Goal: Information Seeking & Learning: Compare options

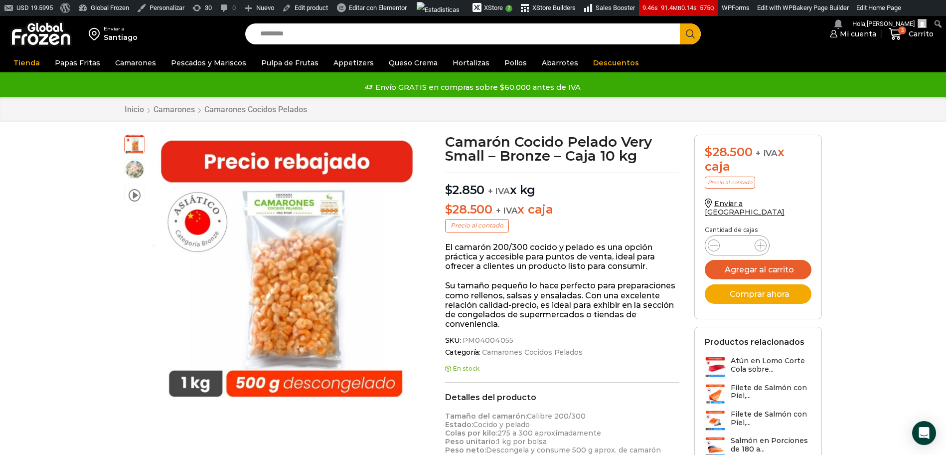
scroll to position [0, 0]
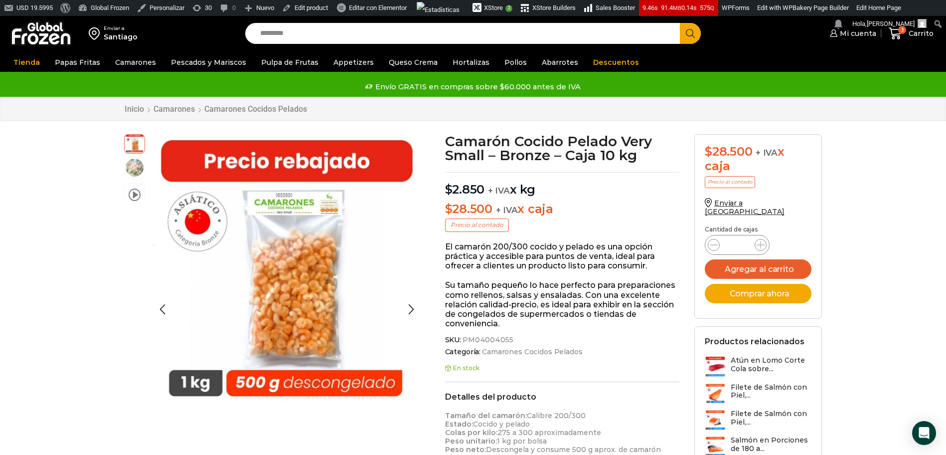
click at [137, 163] on img at bounding box center [135, 168] width 20 height 20
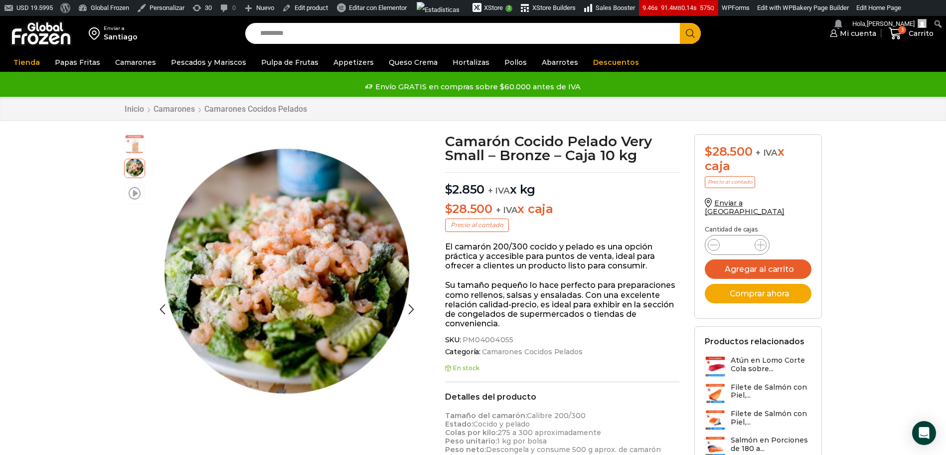
click at [130, 192] on span at bounding box center [135, 192] width 12 height 13
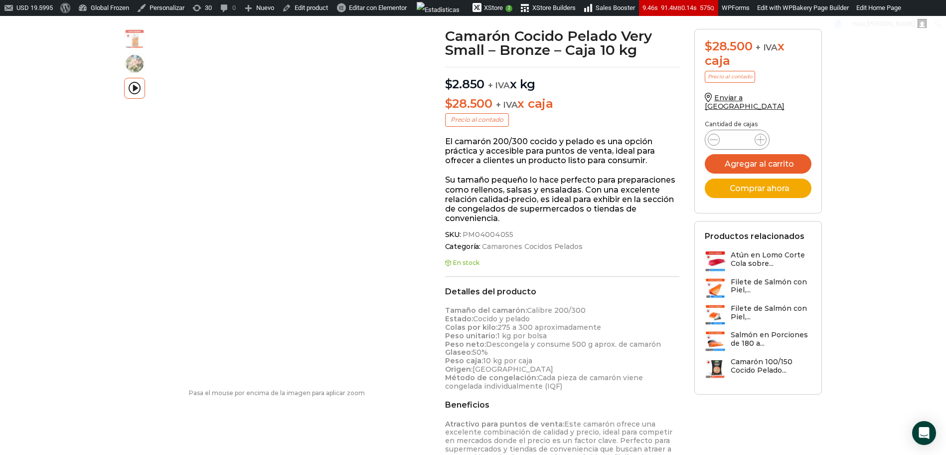
scroll to position [0, 0]
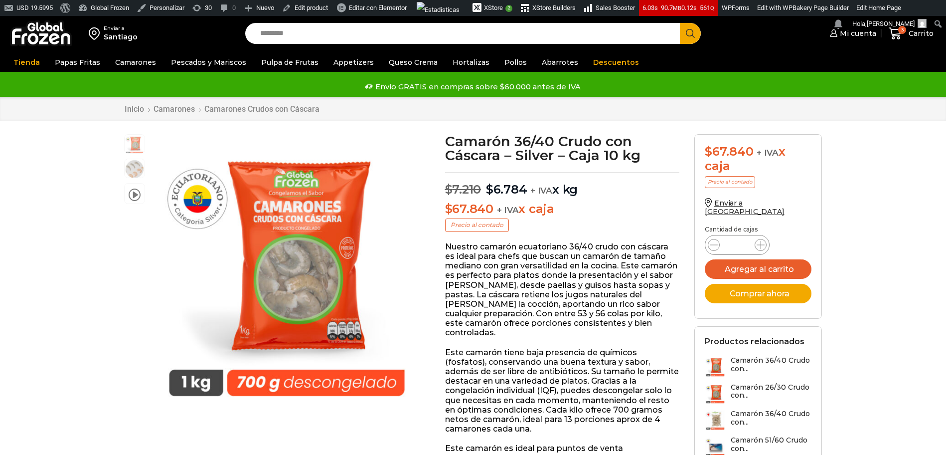
scroll to position [0, 0]
click at [139, 170] on img at bounding box center [135, 168] width 20 height 20
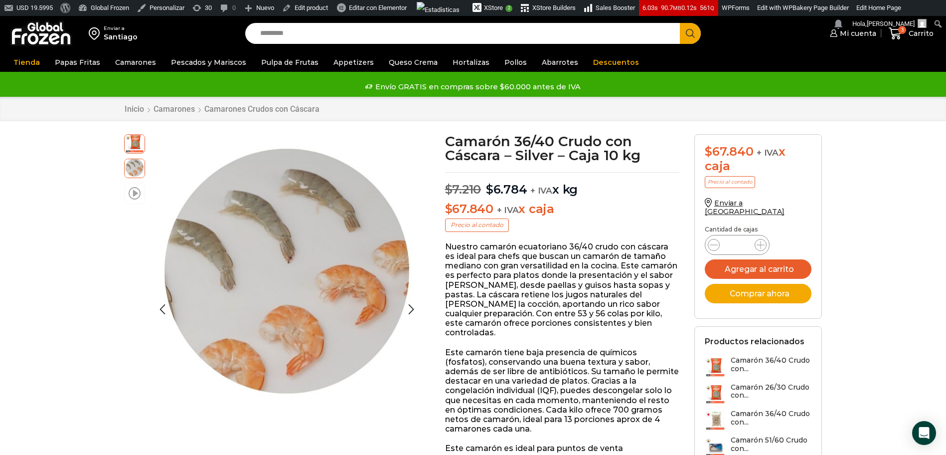
click at [130, 194] on span at bounding box center [135, 192] width 12 height 13
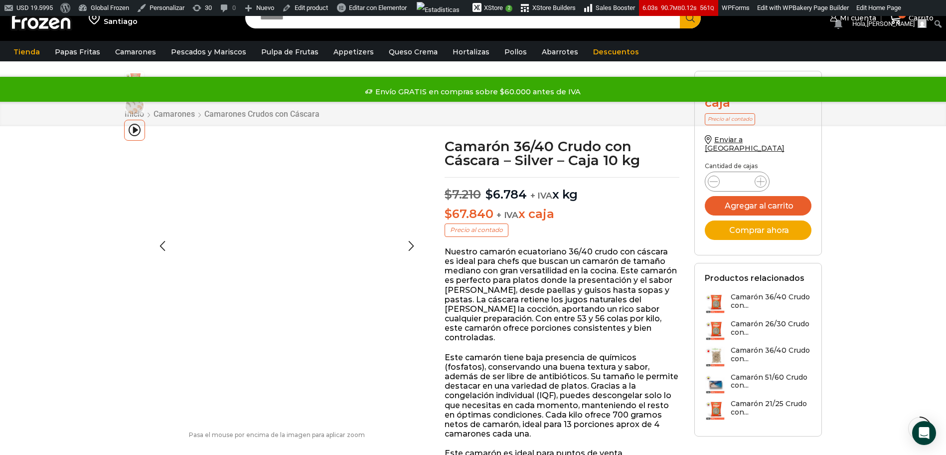
scroll to position [236, 0]
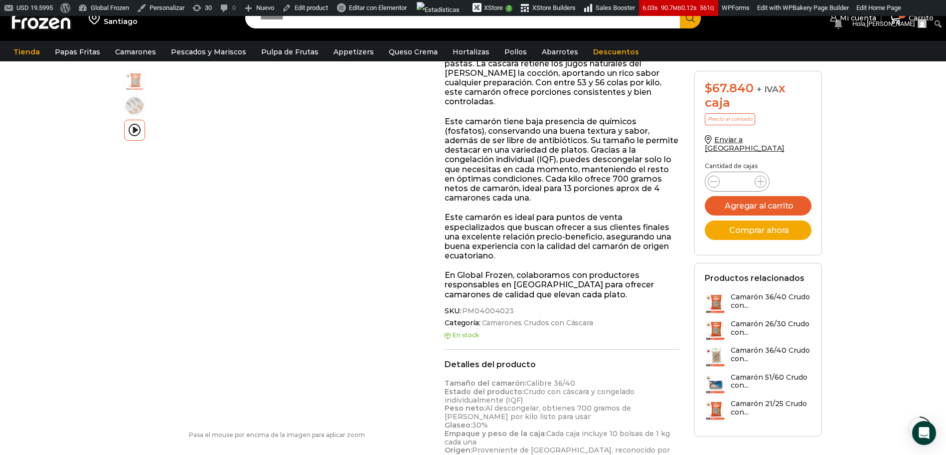
click at [853, 16] on link "Edit Home Page" at bounding box center [879, 8] width 52 height 16
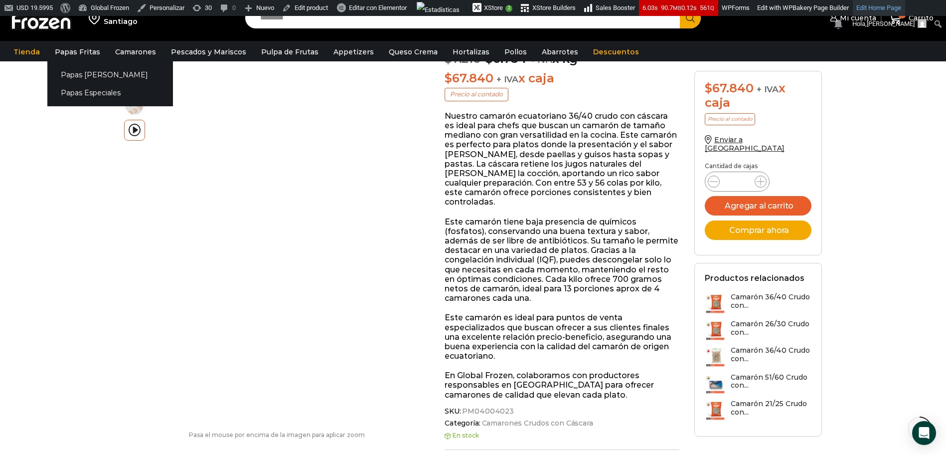
scroll to position [26, 0]
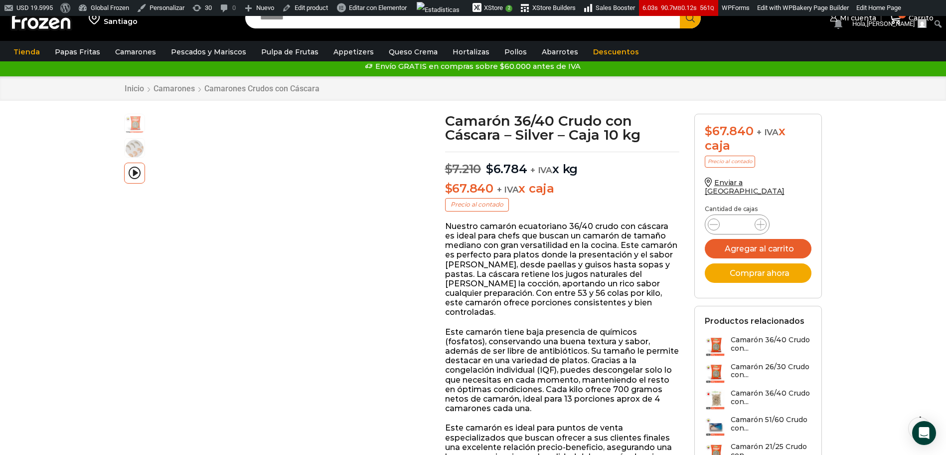
click at [68, 30] on img at bounding box center [41, 18] width 62 height 26
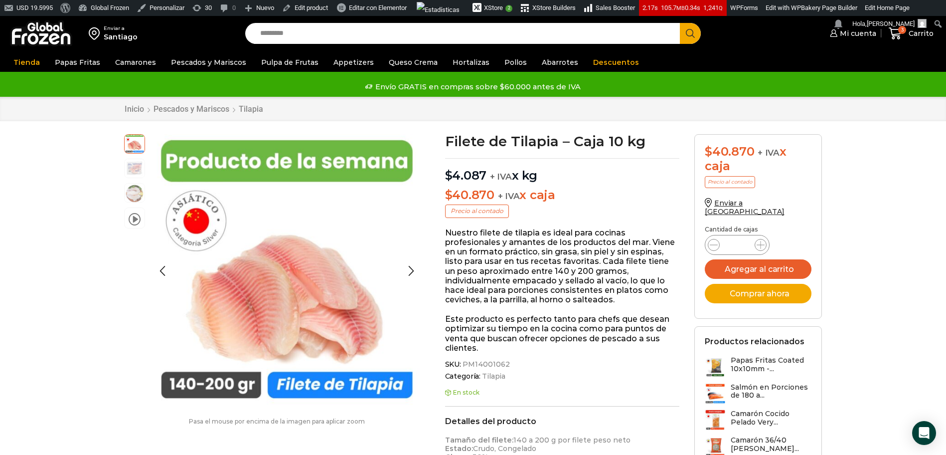
click at [138, 169] on img at bounding box center [135, 168] width 20 height 20
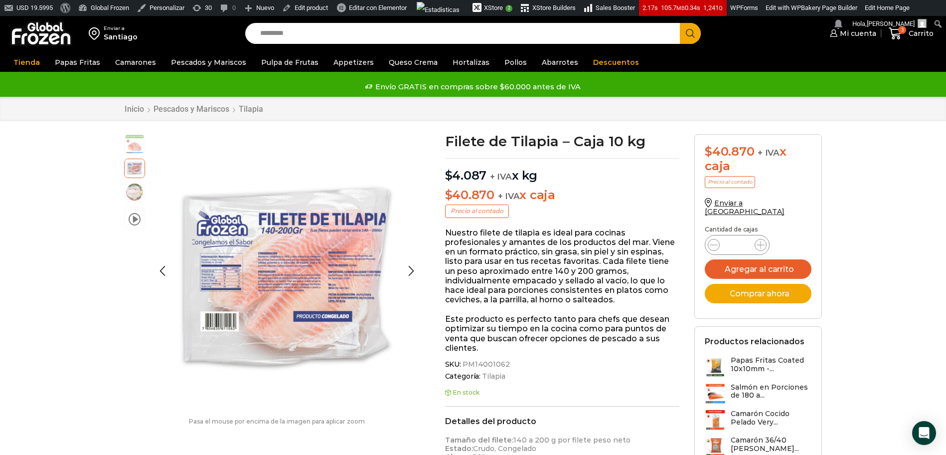
click at [136, 190] on img at bounding box center [135, 192] width 20 height 20
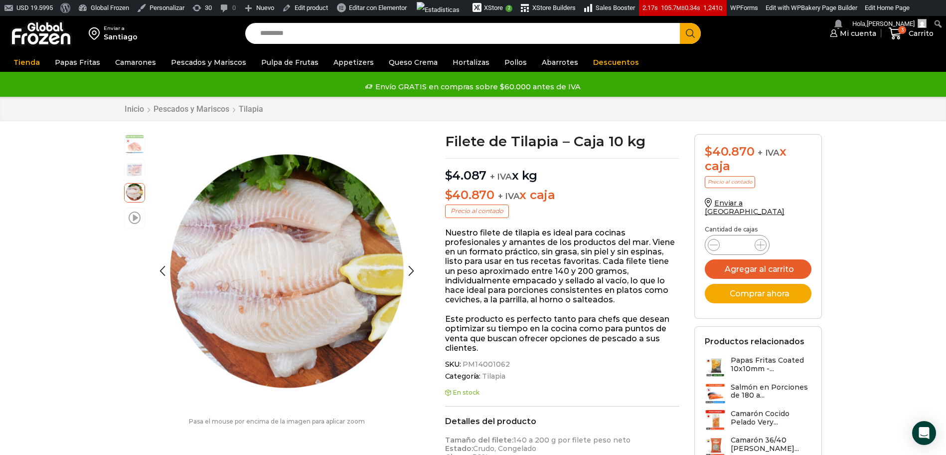
click at [136, 221] on span at bounding box center [135, 216] width 12 height 13
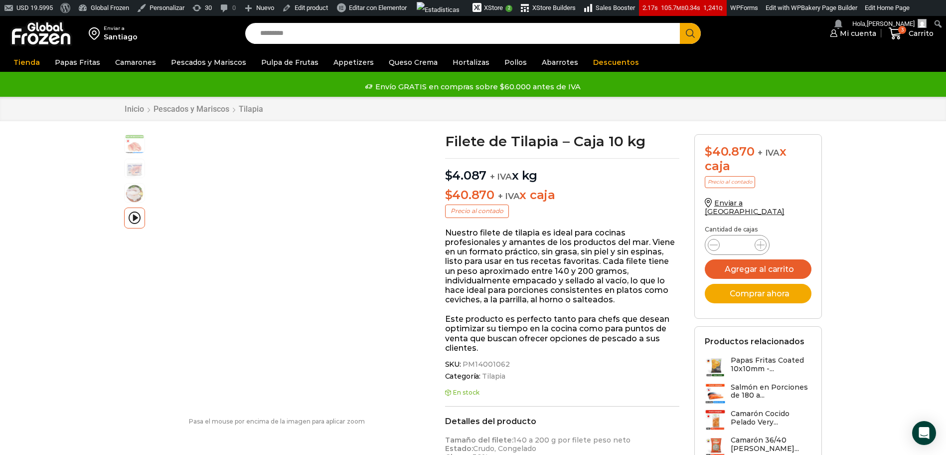
click at [51, 43] on img at bounding box center [41, 33] width 62 height 26
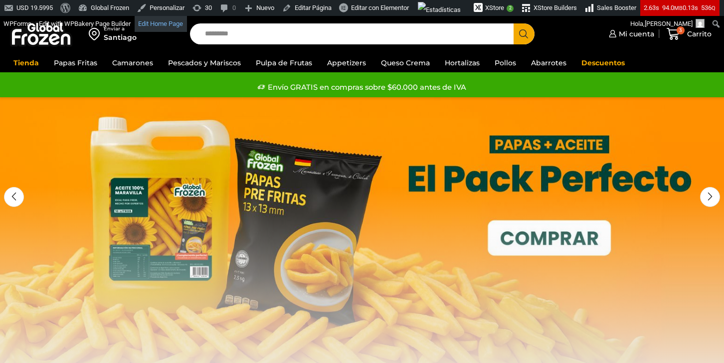
click at [187, 30] on link "Edit Home Page" at bounding box center [161, 24] width 52 height 16
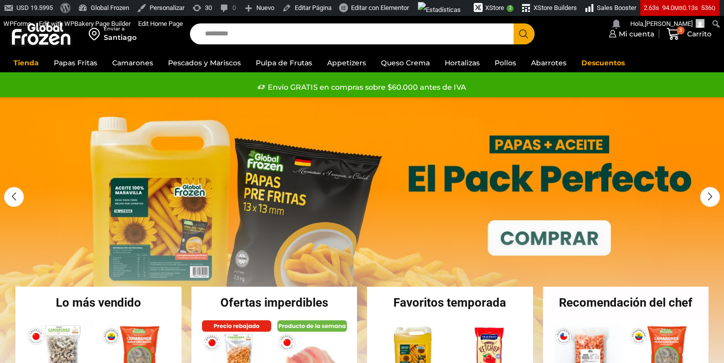
click at [319, 39] on input "Search input" at bounding box center [354, 33] width 309 height 21
type input "**********"
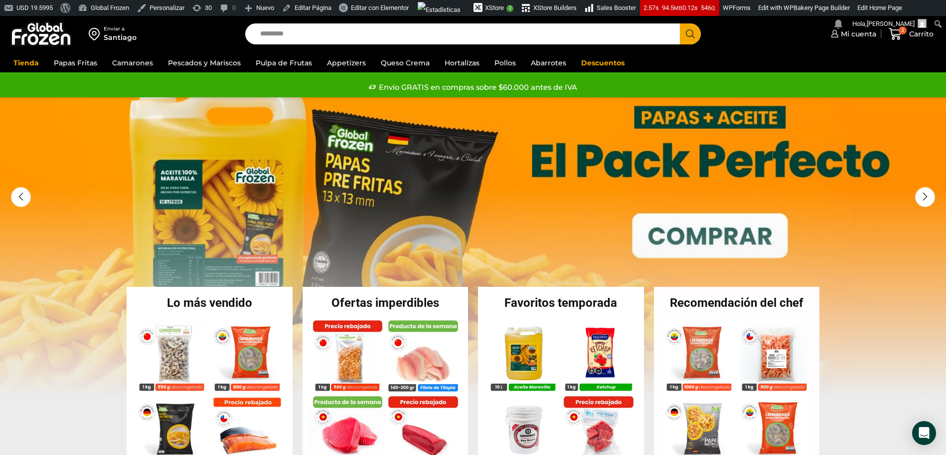
click at [315, 32] on input "Search input" at bounding box center [465, 33] width 420 height 21
type input "*****"
click at [680, 23] on button "Search" at bounding box center [690, 33] width 21 height 21
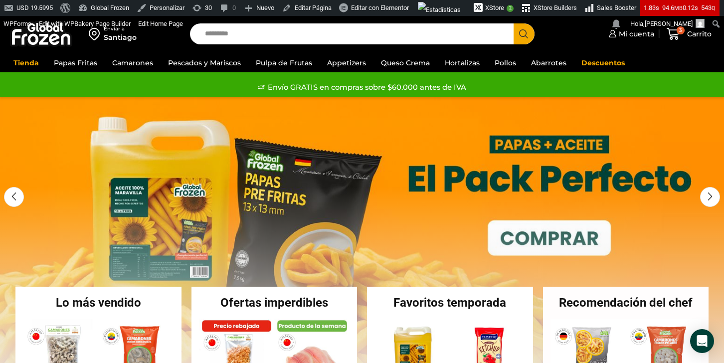
click at [243, 35] on input "Search input" at bounding box center [354, 33] width 309 height 21
type input "********"
click at [514, 23] on button "Search" at bounding box center [524, 33] width 21 height 21
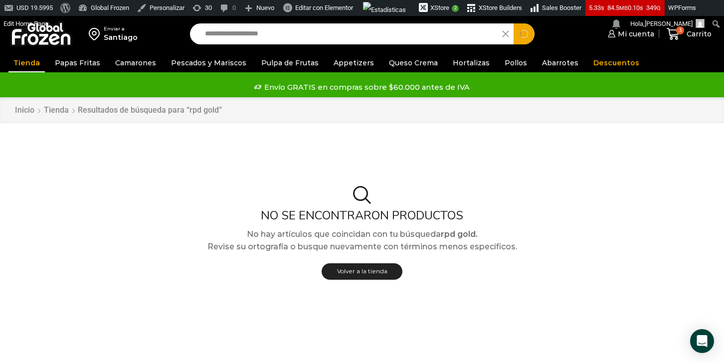
type input "**********"
click at [514, 23] on button "Search" at bounding box center [524, 33] width 21 height 21
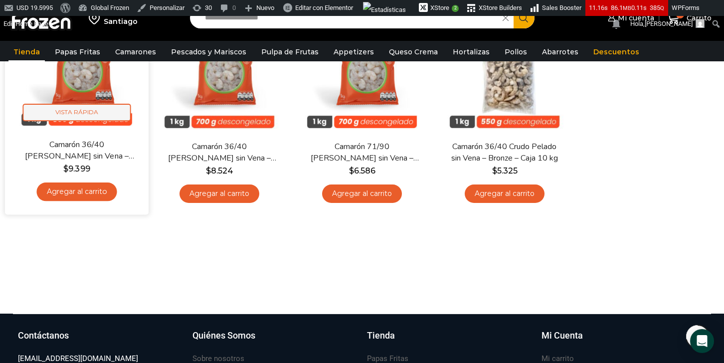
scroll to position [403, 0]
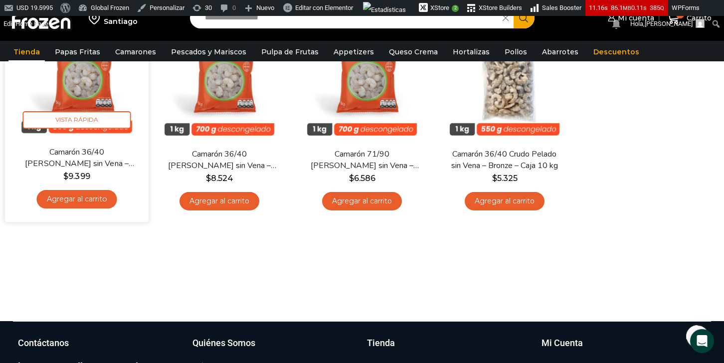
click at [72, 86] on img at bounding box center [76, 74] width 129 height 129
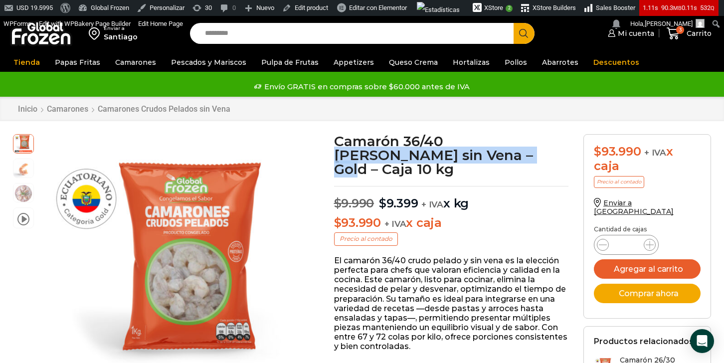
drag, startPoint x: 450, startPoint y: 140, endPoint x: 444, endPoint y: 158, distance: 19.4
click at [444, 158] on h1 "Camarón 36/40 Crudo Pelado sin Vena – Gold – Caja 10 kg" at bounding box center [451, 155] width 235 height 42
copy h1 "[PERSON_NAME] sin Vena – Gold"
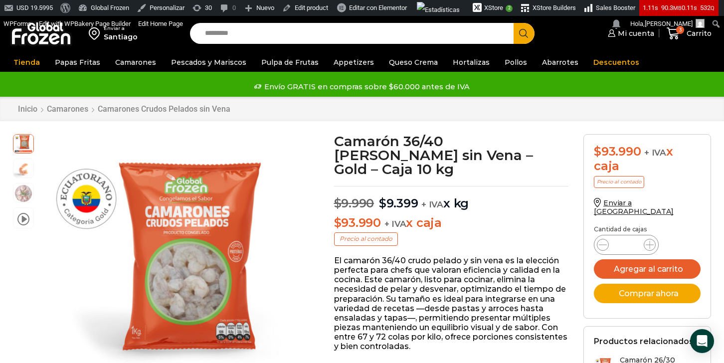
click at [219, 34] on input "Search input" at bounding box center [354, 33] width 309 height 21
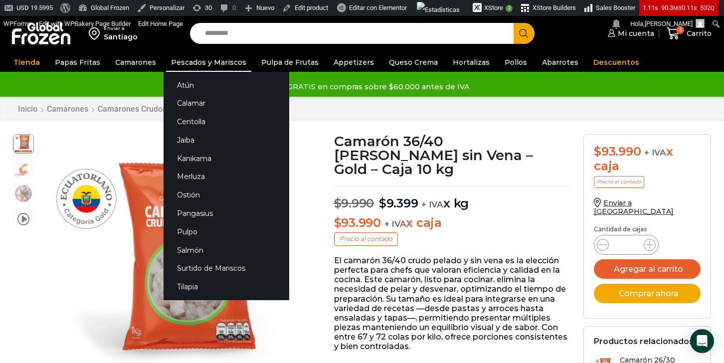
paste input "**********"
type input "**********"
click at [514, 23] on button "Search" at bounding box center [524, 33] width 21 height 21
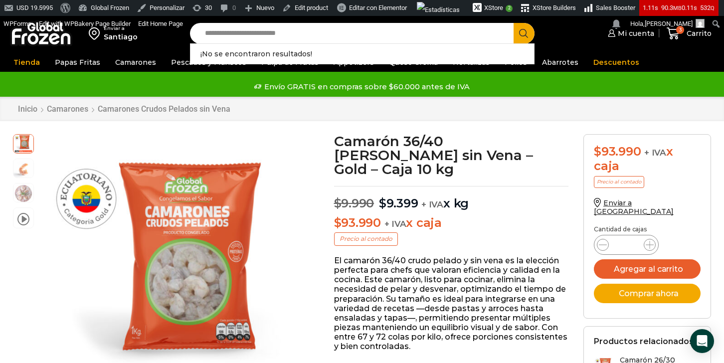
click at [526, 31] on icon "Search button" at bounding box center [523, 33] width 9 height 9
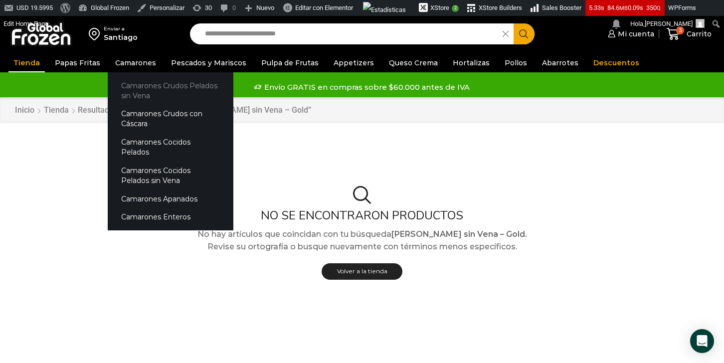
click at [130, 94] on link "Camarones Crudos Pelados sin Vena" at bounding box center [171, 90] width 126 height 28
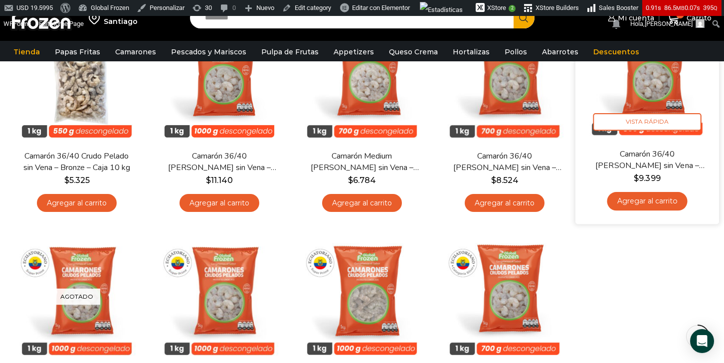
scroll to position [113, 0]
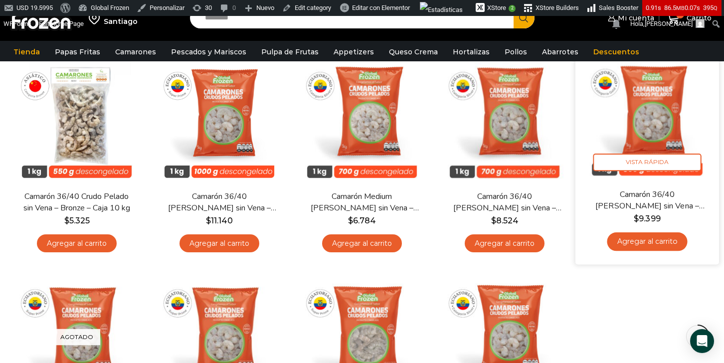
click at [663, 125] on img at bounding box center [647, 116] width 129 height 129
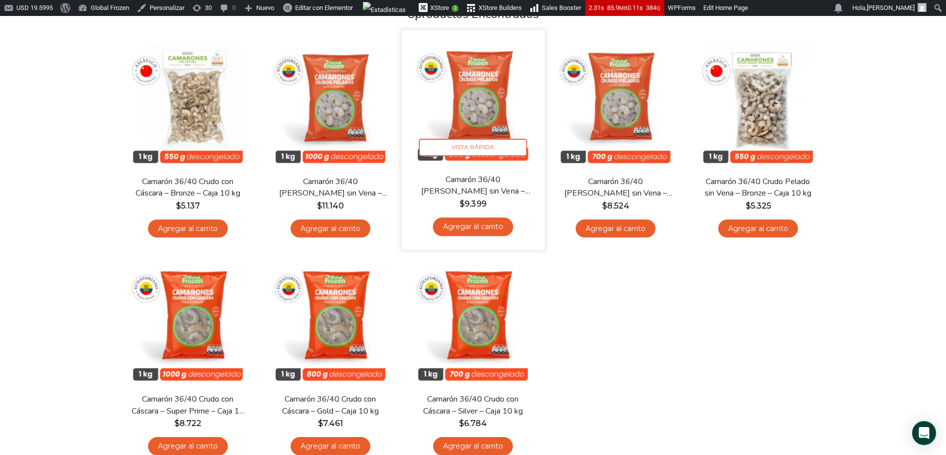
scroll to position [342, 0]
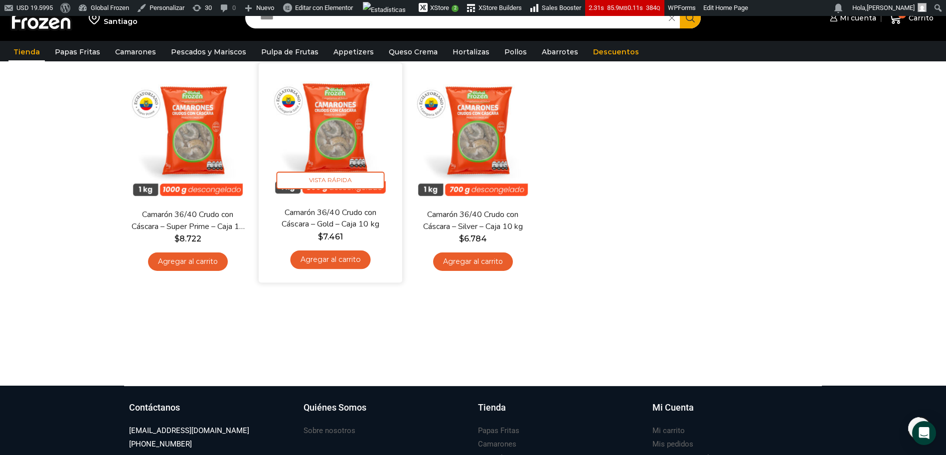
click at [326, 133] on img at bounding box center [330, 135] width 129 height 129
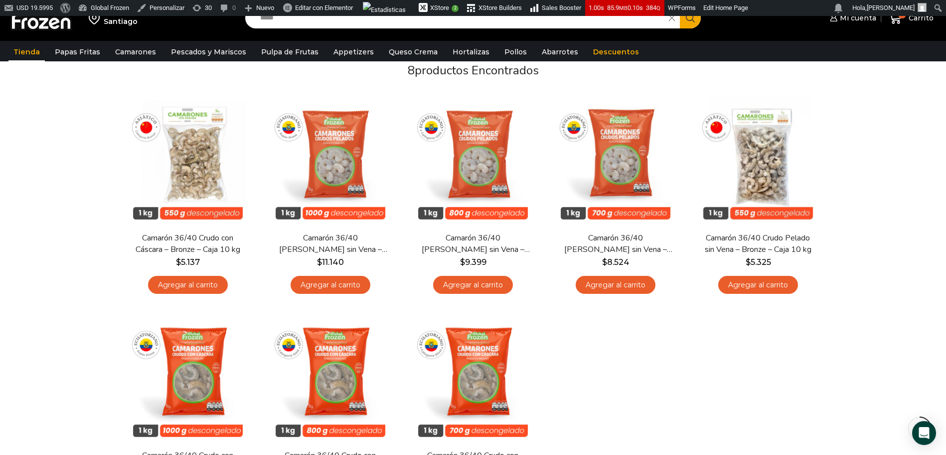
scroll to position [100, 0]
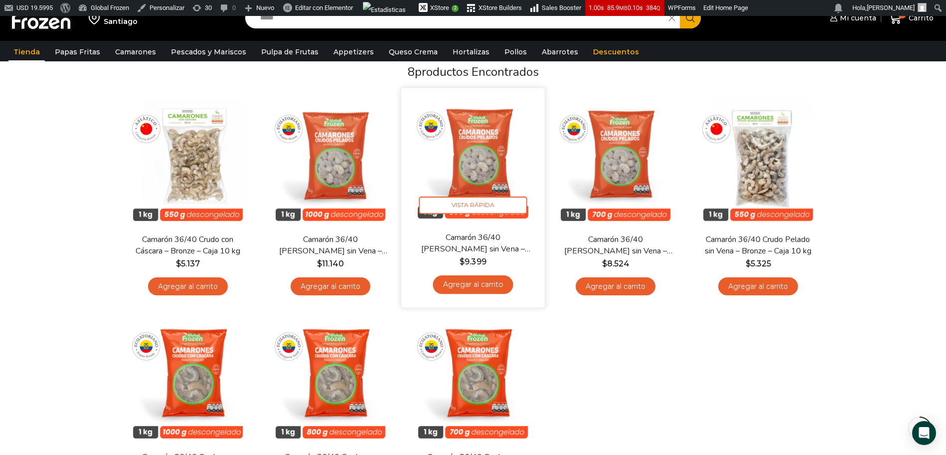
click at [467, 151] on img at bounding box center [473, 159] width 129 height 129
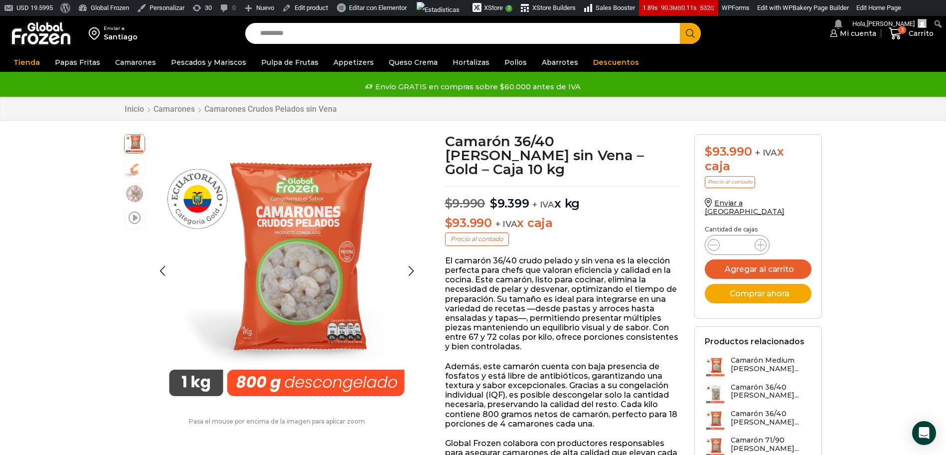
click at [136, 221] on span at bounding box center [135, 216] width 12 height 13
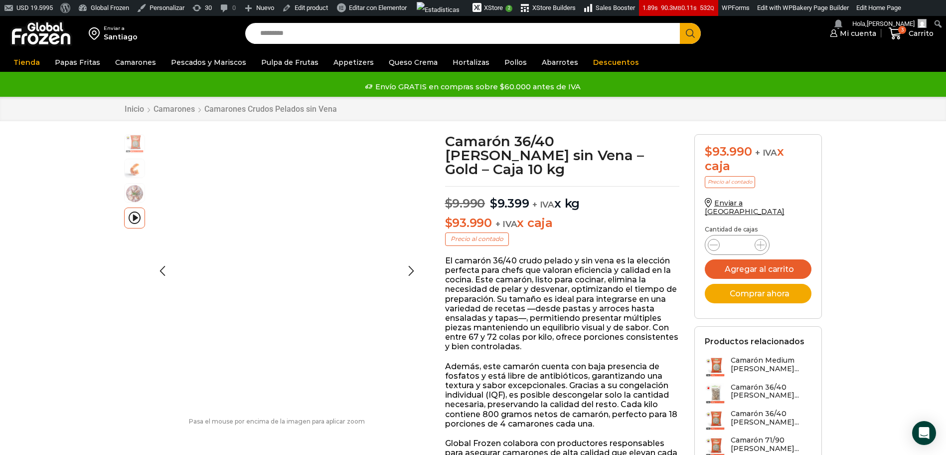
click at [138, 140] on img at bounding box center [135, 143] width 20 height 20
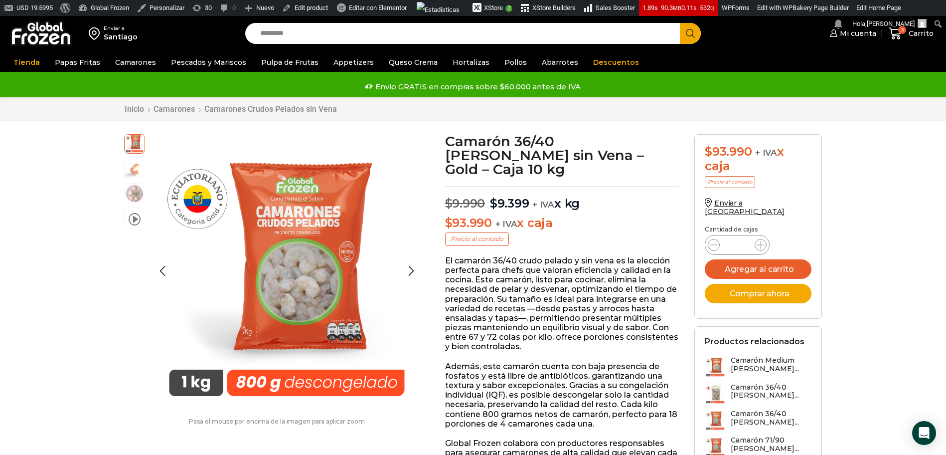
click at [149, 326] on div "video" at bounding box center [137, 271] width 26 height 274
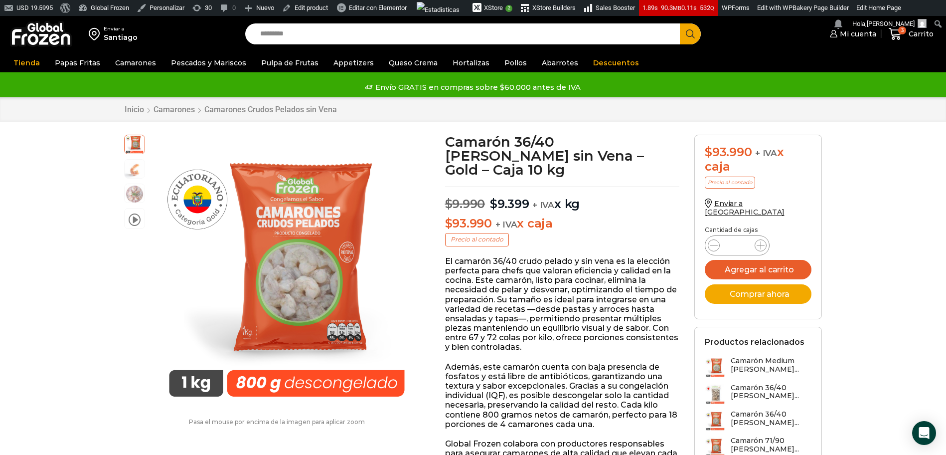
scroll to position [9, 0]
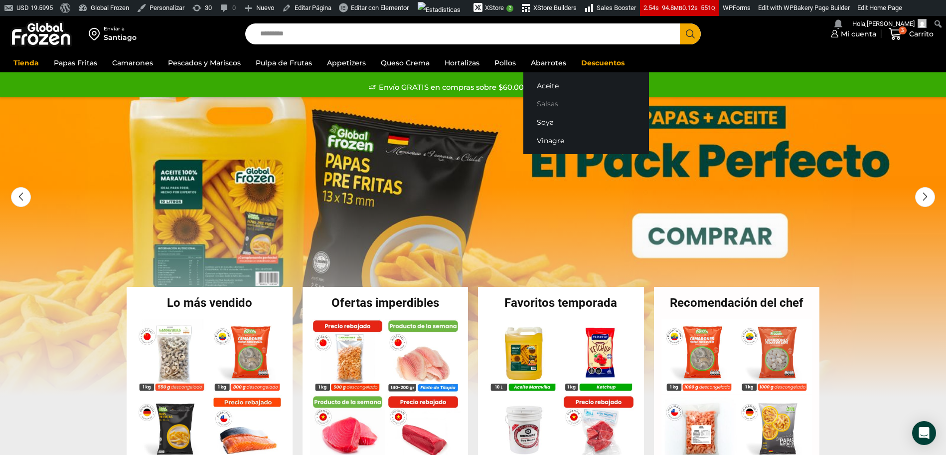
click at [545, 106] on link "Salsas" at bounding box center [587, 104] width 126 height 18
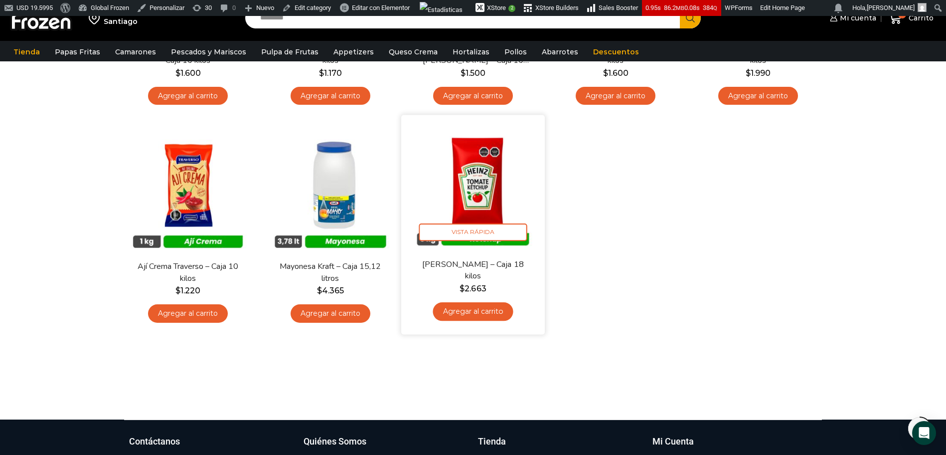
scroll to position [261, 0]
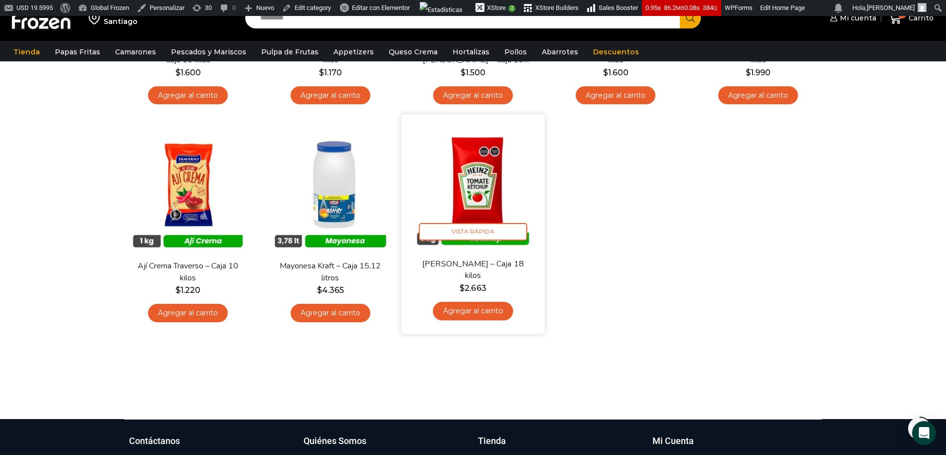
click at [481, 180] on img at bounding box center [473, 186] width 129 height 129
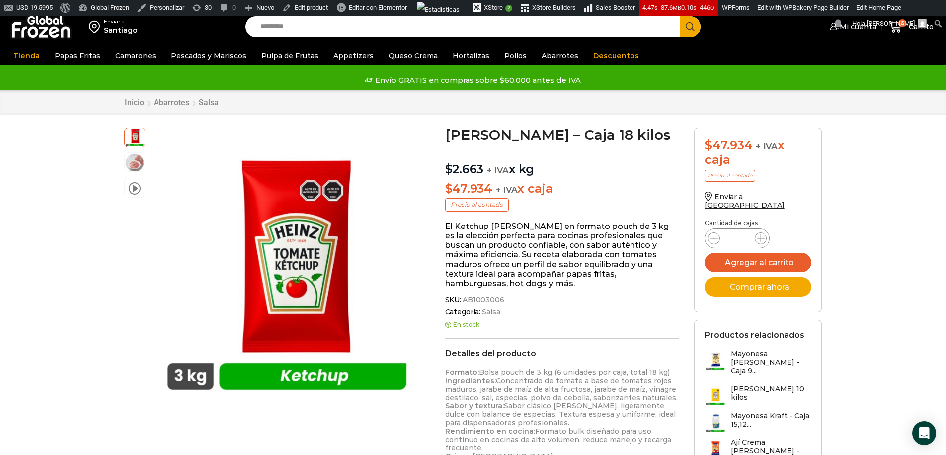
scroll to position [8, 0]
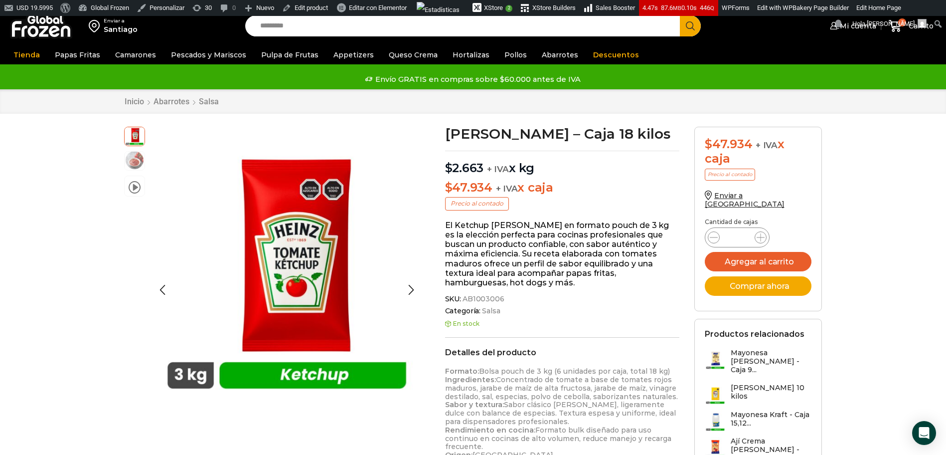
click at [137, 169] on img at bounding box center [135, 160] width 20 height 20
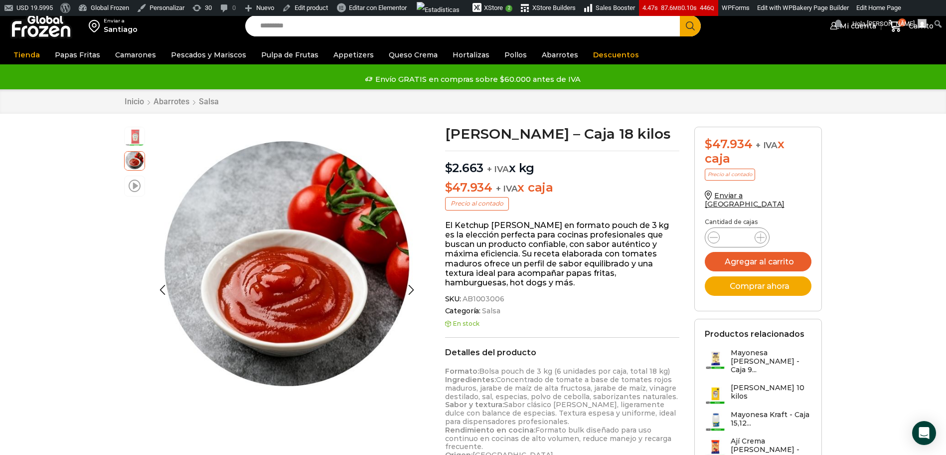
click at [132, 179] on span at bounding box center [135, 185] width 12 height 13
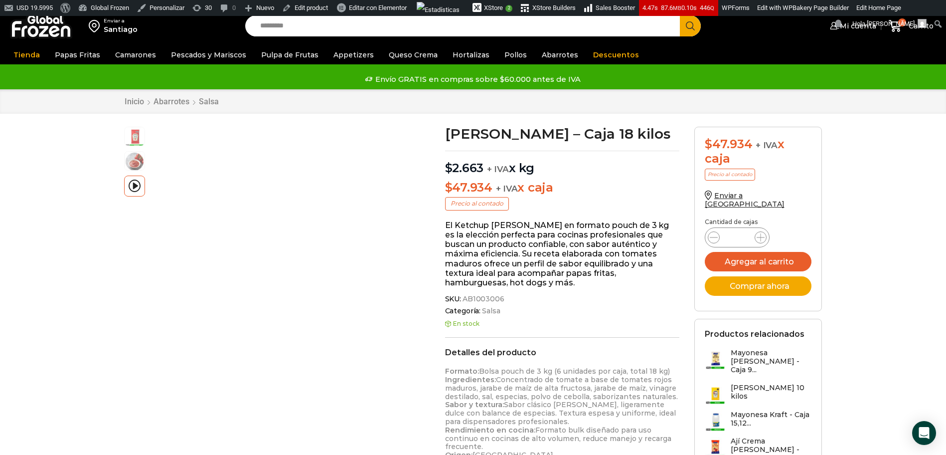
click at [65, 250] on div "Enviar a Santiago Search input Search Mi cuenta Pedidos" at bounding box center [473, 430] width 946 height 845
click at [134, 158] on img at bounding box center [135, 160] width 20 height 20
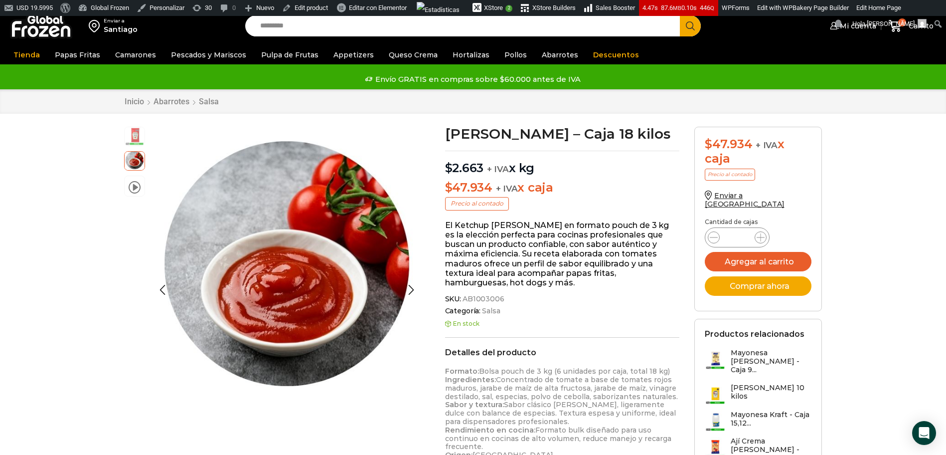
click at [132, 138] on img at bounding box center [135, 136] width 20 height 20
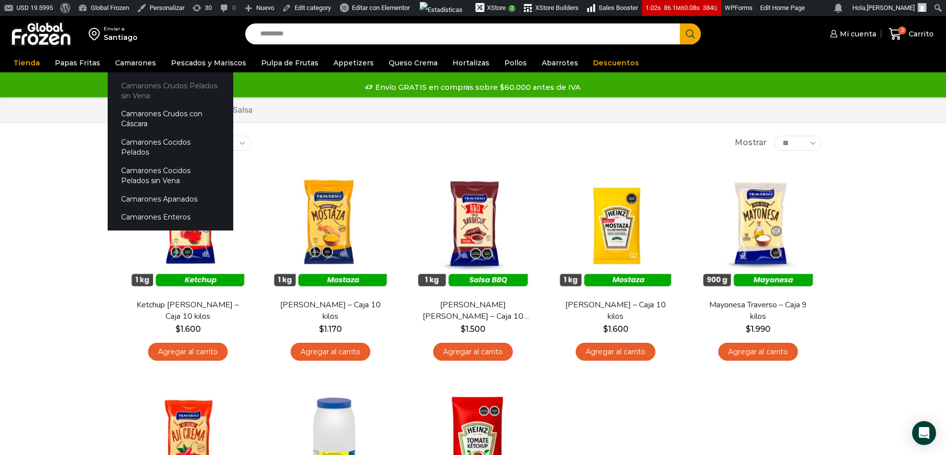
click at [141, 85] on link "Camarones Crudos Pelados sin Vena" at bounding box center [171, 90] width 126 height 28
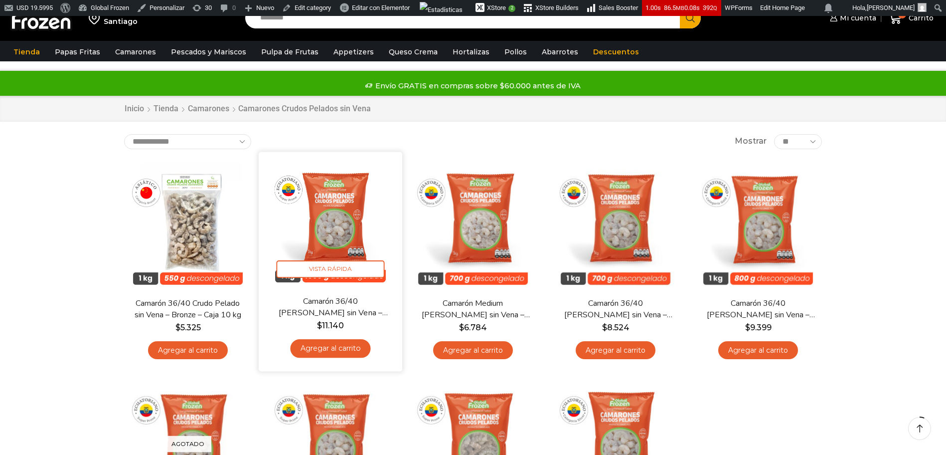
scroll to position [50, 0]
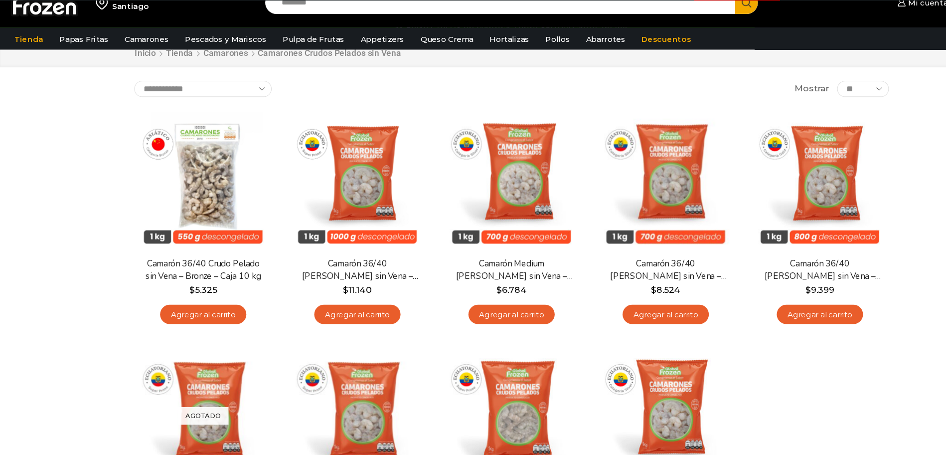
drag, startPoint x: 131, startPoint y: 253, endPoint x: 622, endPoint y: 17, distance: 544.2
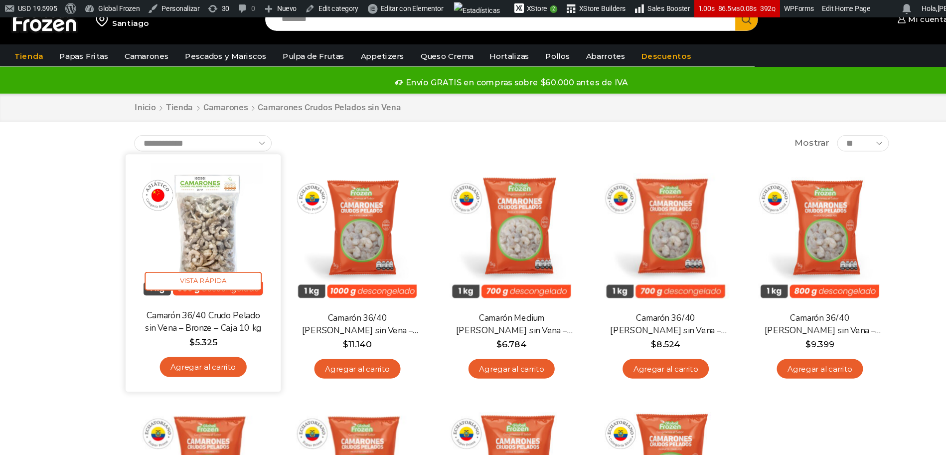
scroll to position [0, 0]
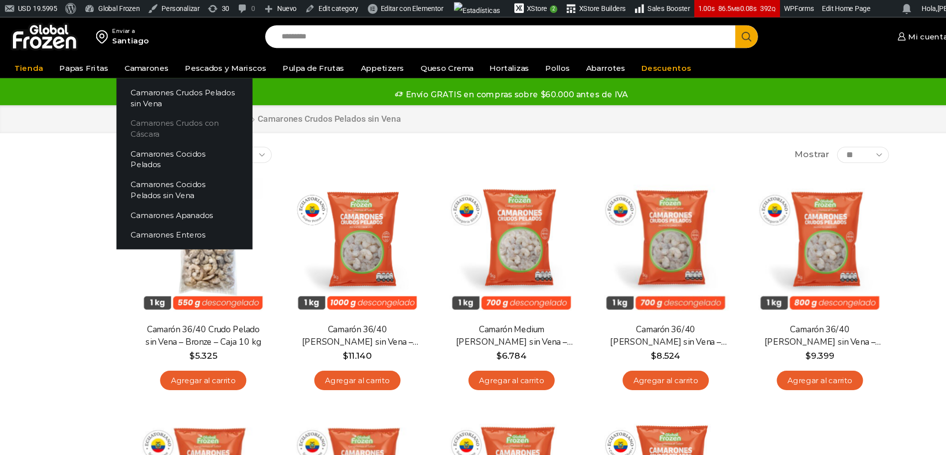
click at [136, 114] on link "Camarones Crudos con Cáscara" at bounding box center [171, 119] width 126 height 28
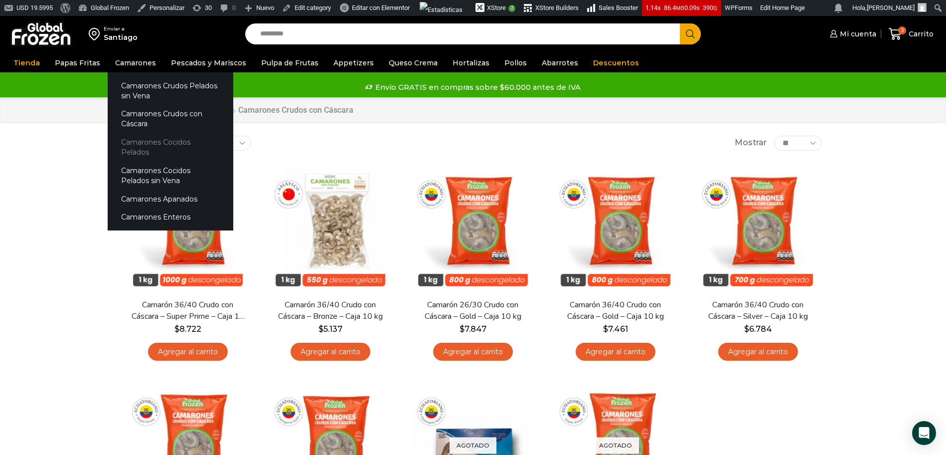
click at [145, 142] on link "Camarones Cocidos Pelados" at bounding box center [171, 147] width 126 height 28
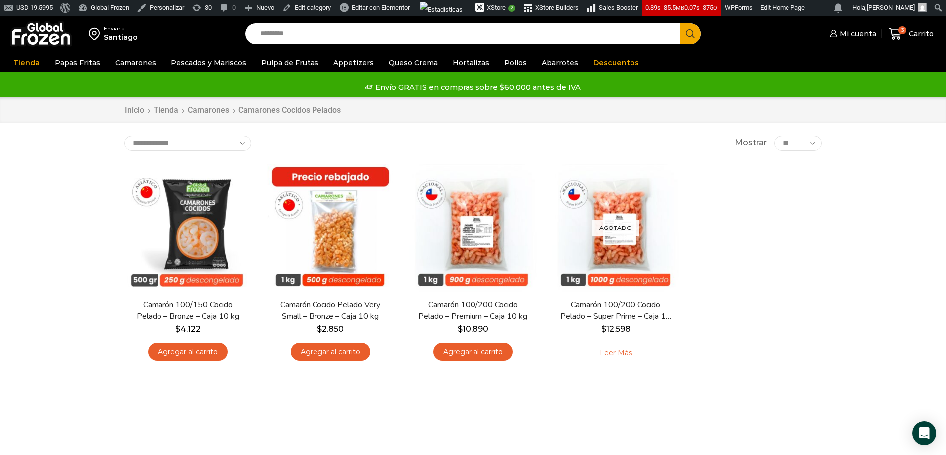
click at [30, 219] on div "Enviar a Santiago Search input Search Mi cuenta Pedidos" at bounding box center [473, 238] width 946 height 444
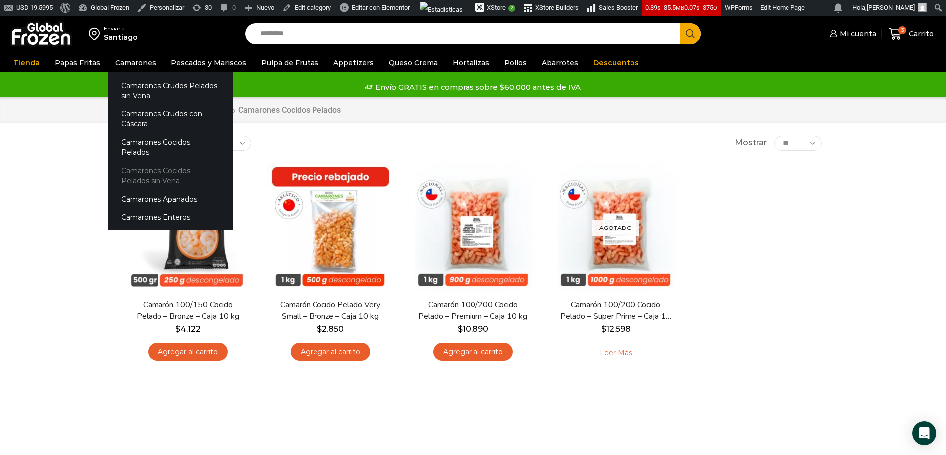
click at [128, 170] on link "Camarones Cocidos Pelados sin Vena" at bounding box center [171, 176] width 126 height 28
